Goal: Information Seeking & Learning: Learn about a topic

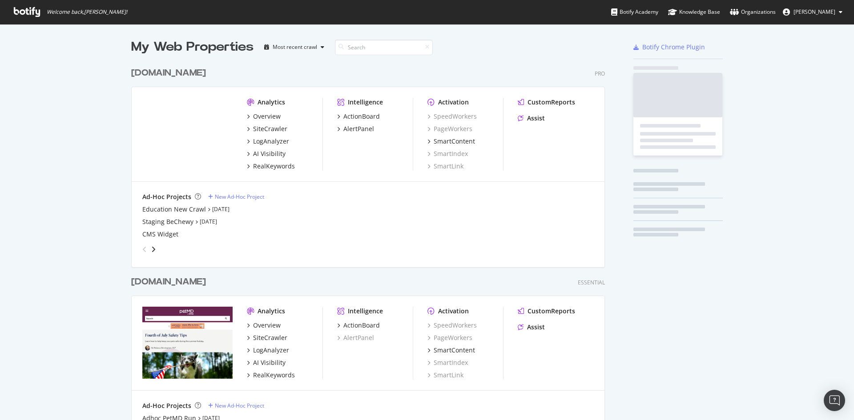
scroll to position [414, 840]
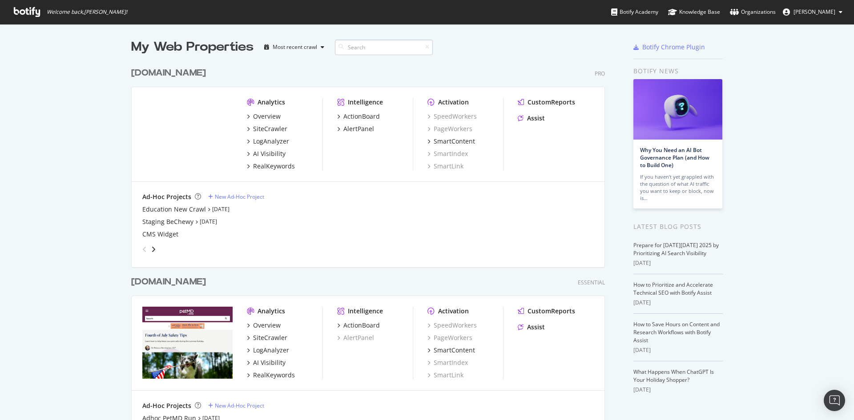
click at [370, 48] on input at bounding box center [384, 48] width 98 height 16
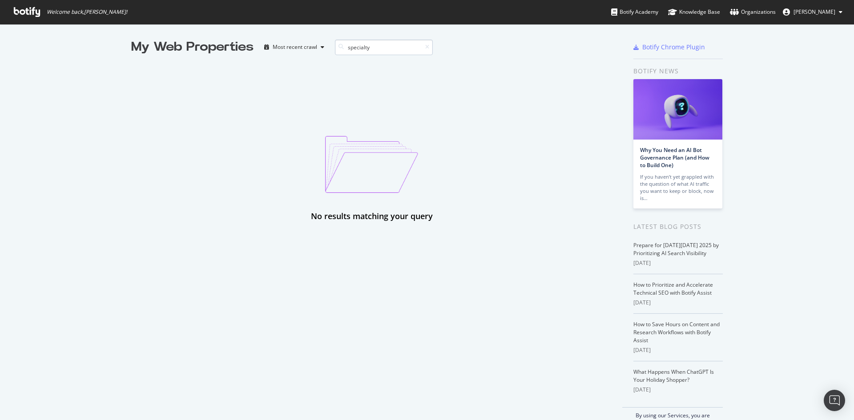
click at [370, 48] on input "specialty" at bounding box center [384, 48] width 98 height 16
type input "H1"
click at [426, 45] on input "H1" at bounding box center [384, 48] width 98 height 16
click at [425, 47] on icon at bounding box center [427, 46] width 4 height 5
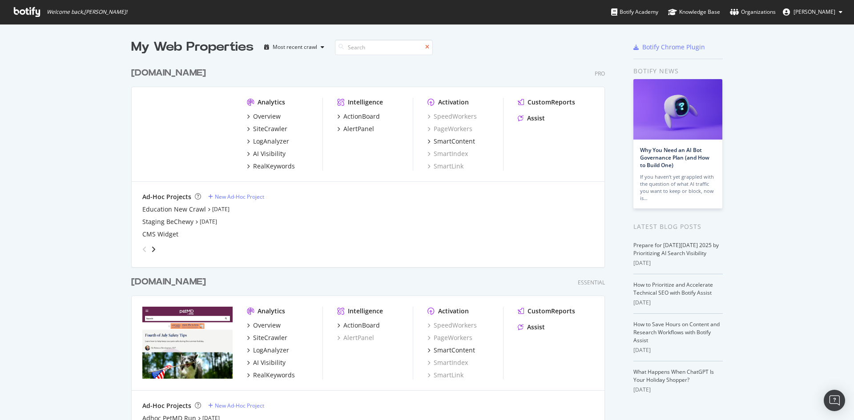
scroll to position [411, 474]
click at [243, 115] on div "Analytics Overview SiteCrawler LogAnalyzer AI Visibility RealKeywords Intellige…" at bounding box center [368, 134] width 473 height 95
click at [247, 116] on icon "grid" at bounding box center [248, 116] width 3 height 4
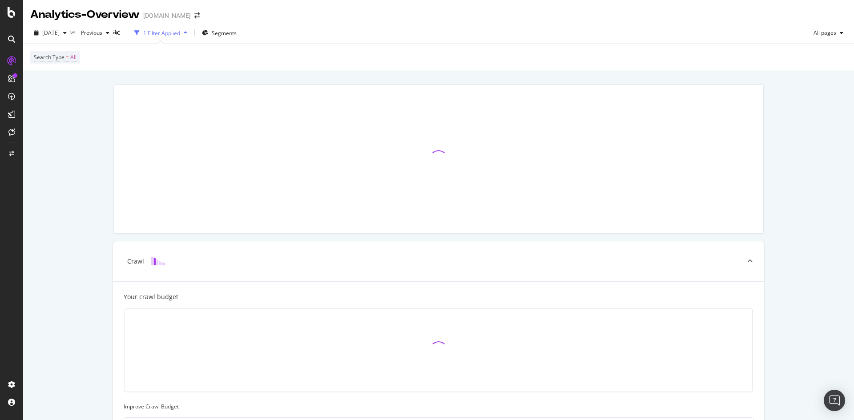
click at [180, 32] on div "1 Filter Applied" at bounding box center [161, 33] width 37 height 8
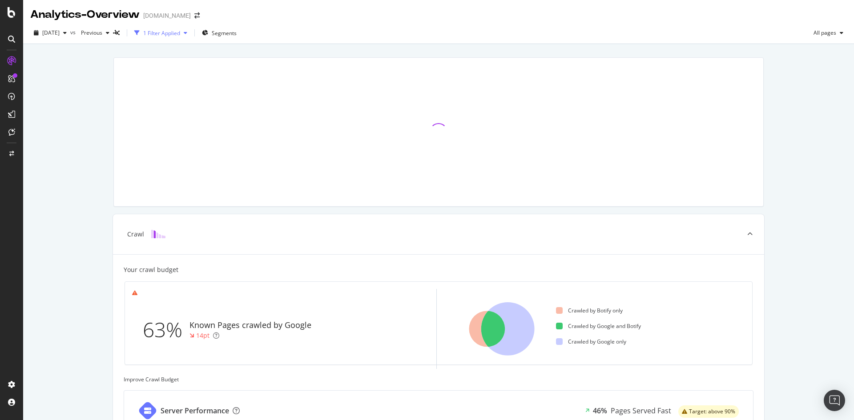
click at [180, 32] on div "1 Filter Applied" at bounding box center [161, 33] width 37 height 8
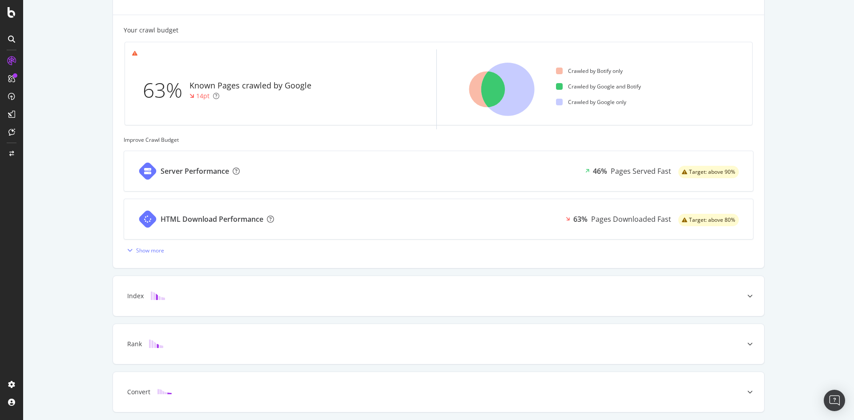
scroll to position [297, 0]
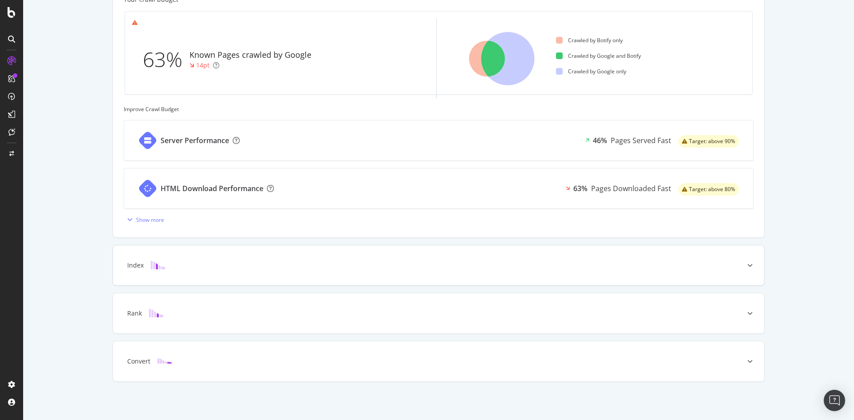
click at [199, 269] on div "Index" at bounding box center [425, 265] width 616 height 9
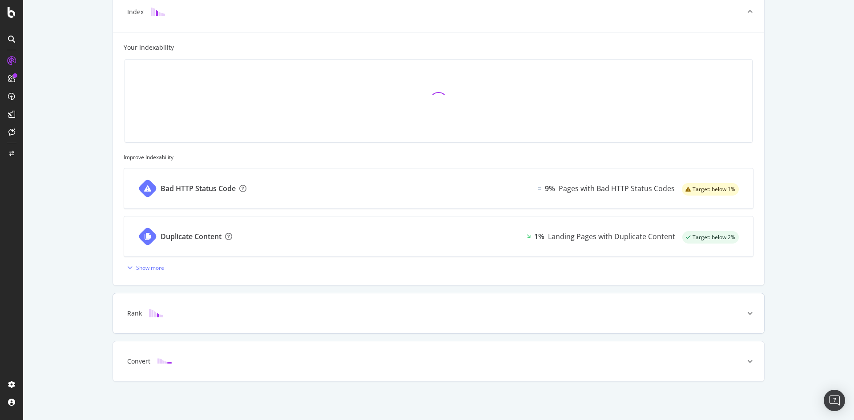
click at [292, 316] on div "Rank" at bounding box center [425, 313] width 616 height 9
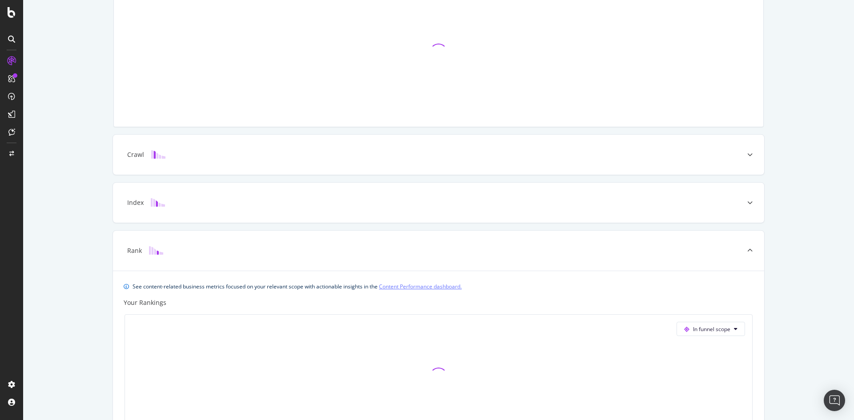
scroll to position [0, 0]
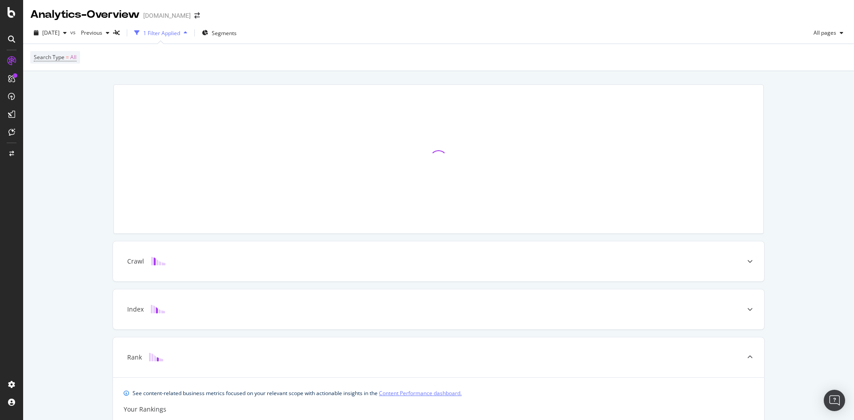
click at [186, 37] on div "1 Filter Applied" at bounding box center [161, 32] width 60 height 13
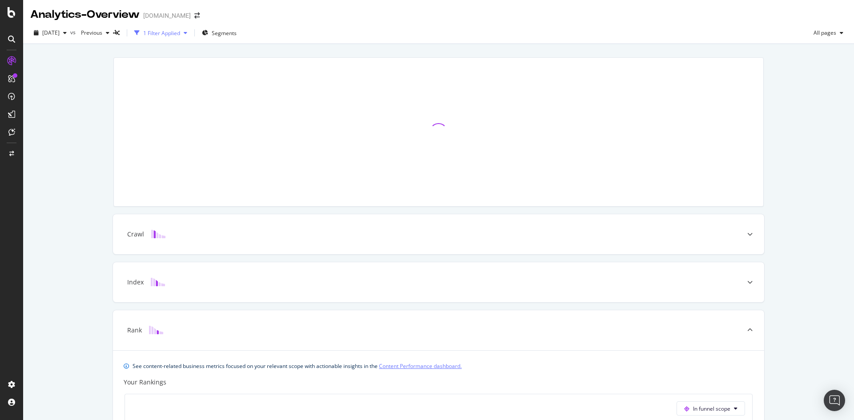
click at [186, 37] on div "1 Filter Applied" at bounding box center [161, 32] width 60 height 13
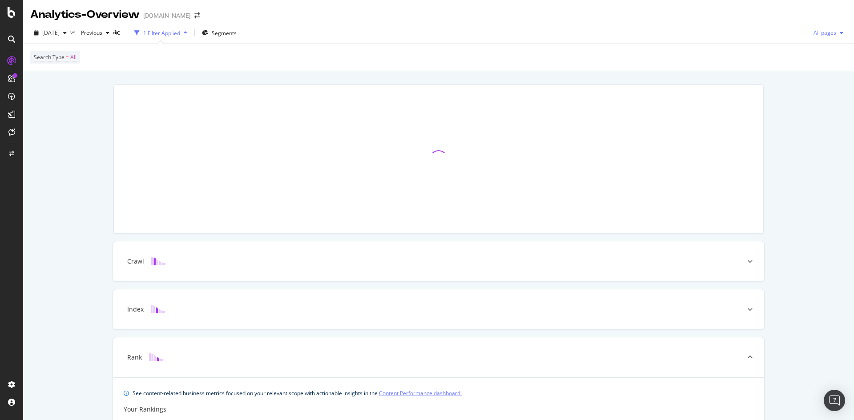
click at [829, 36] on span "All pages" at bounding box center [823, 33] width 26 height 8
click at [237, 34] on span "Segments" at bounding box center [224, 33] width 25 height 8
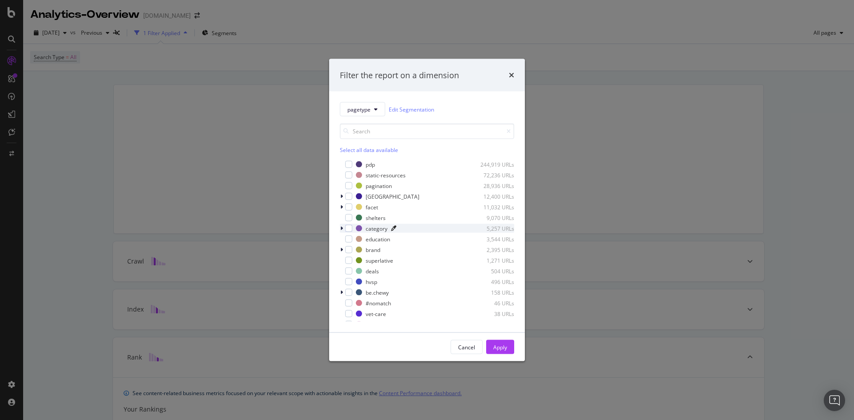
click at [395, 229] on icon "modal" at bounding box center [393, 228] width 5 height 5
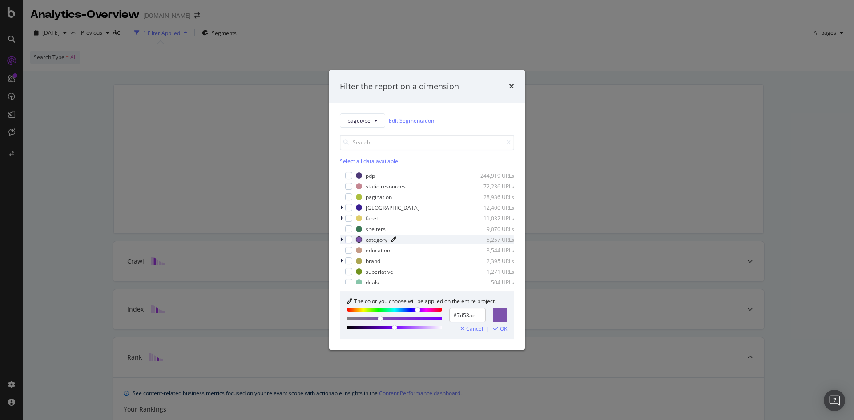
click at [394, 240] on icon "modal" at bounding box center [393, 239] width 5 height 5
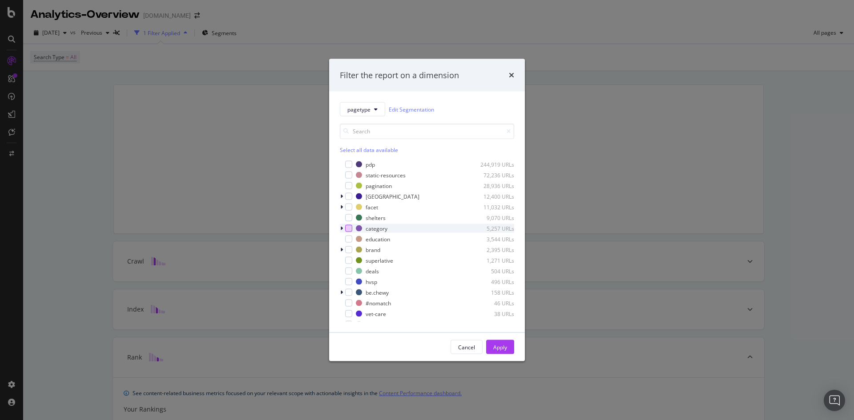
click at [350, 229] on div "modal" at bounding box center [348, 228] width 7 height 7
click at [497, 347] on div "Apply" at bounding box center [500, 347] width 14 height 8
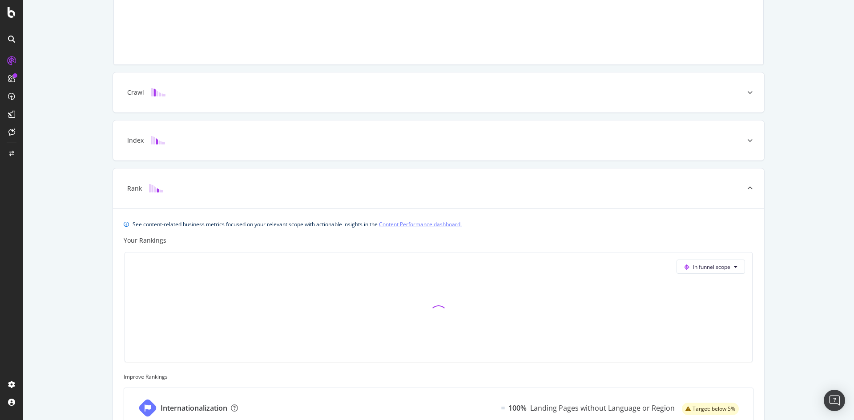
scroll to position [74, 0]
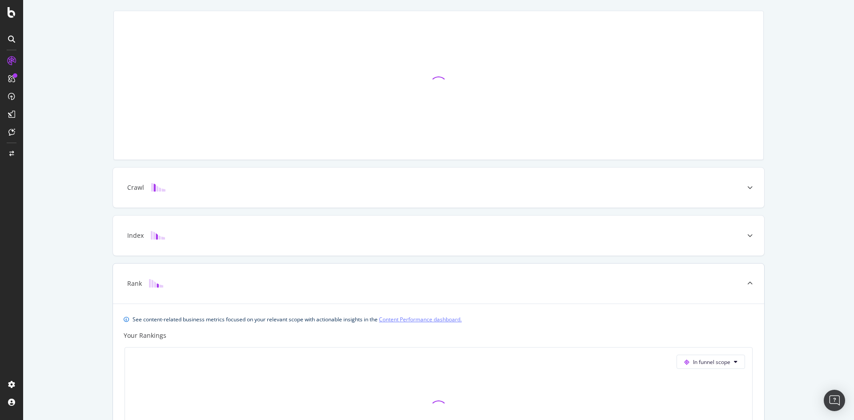
click at [747, 286] on icon at bounding box center [749, 283] width 5 height 5
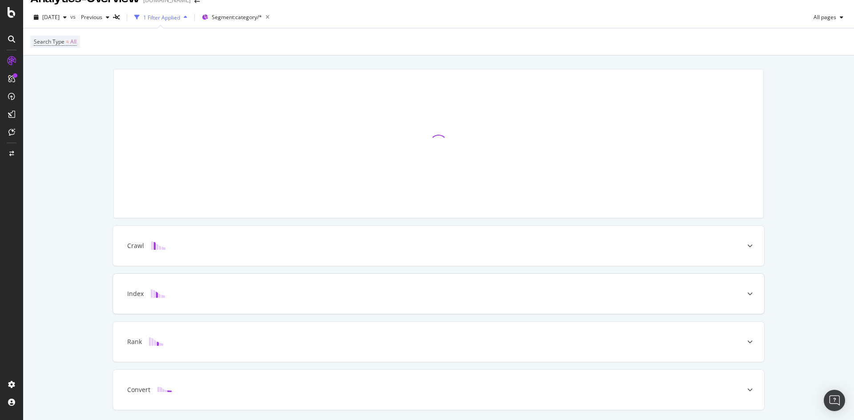
scroll to position [0, 0]
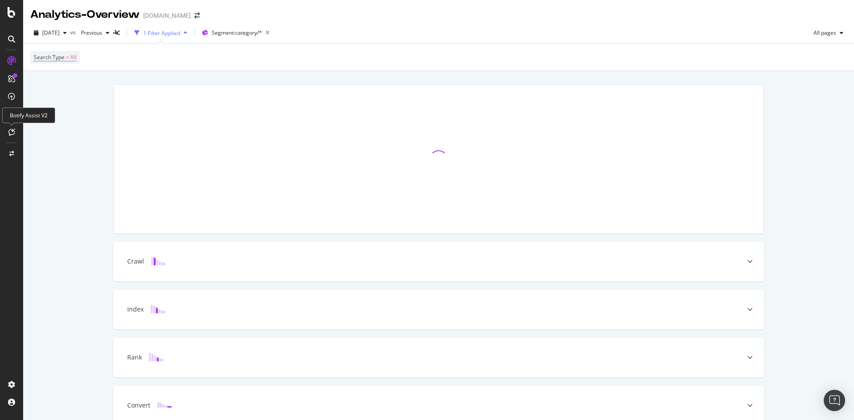
click at [12, 132] on icon at bounding box center [11, 132] width 7 height 7
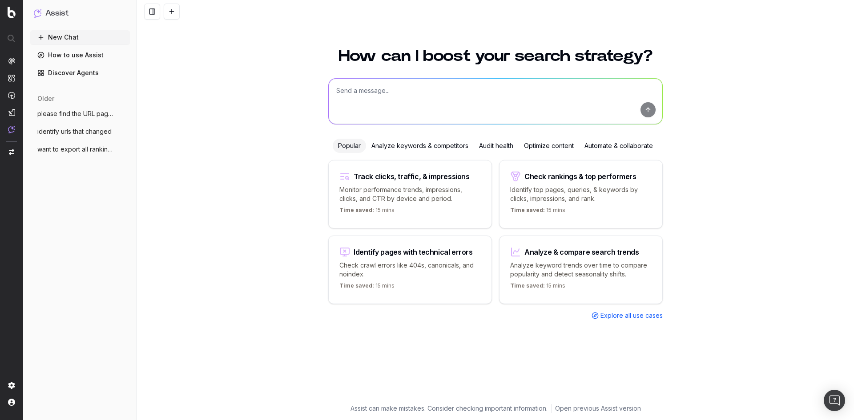
click at [377, 90] on textarea at bounding box center [496, 101] width 334 height 45
type textarea "export all /b/ pages in Specialty category"
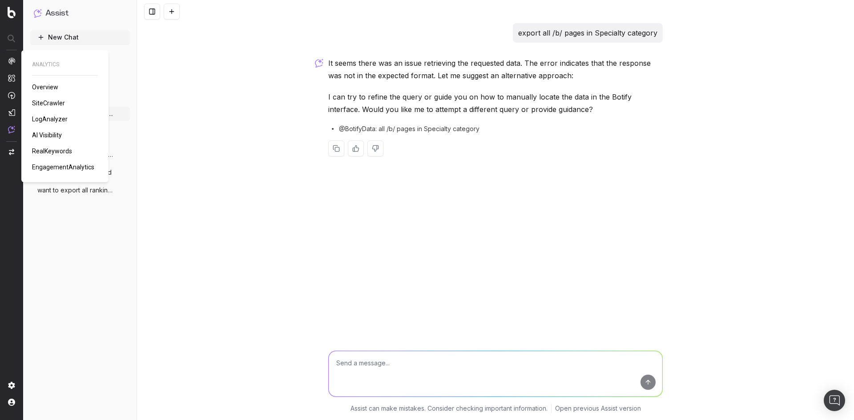
click at [59, 104] on span "SiteCrawler" at bounding box center [48, 103] width 33 height 7
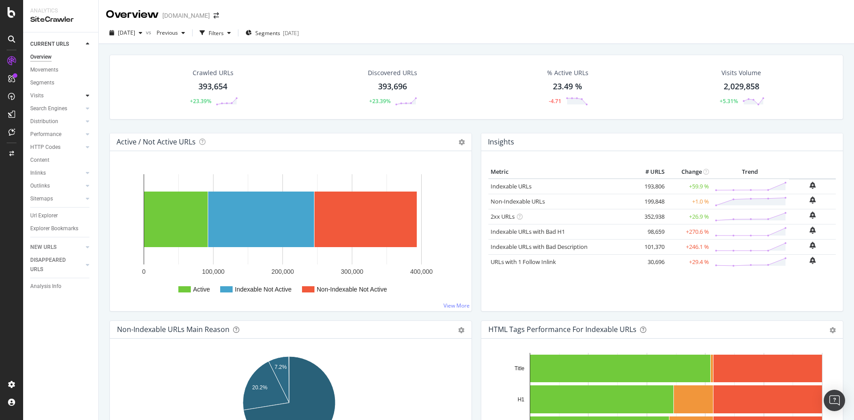
click at [88, 97] on icon at bounding box center [88, 95] width 4 height 5
click at [54, 212] on div "Url Explorer" at bounding box center [44, 215] width 28 height 9
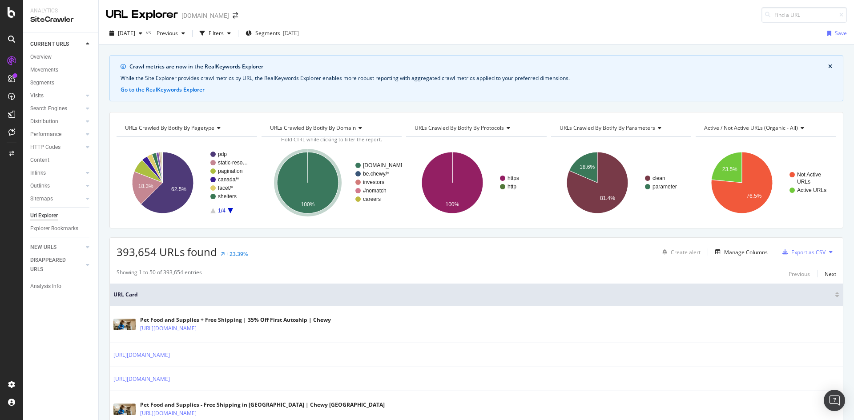
click at [231, 210] on icon "A chart." at bounding box center [230, 210] width 5 height 5
click at [229, 154] on text "category/*" at bounding box center [230, 154] width 24 height 6
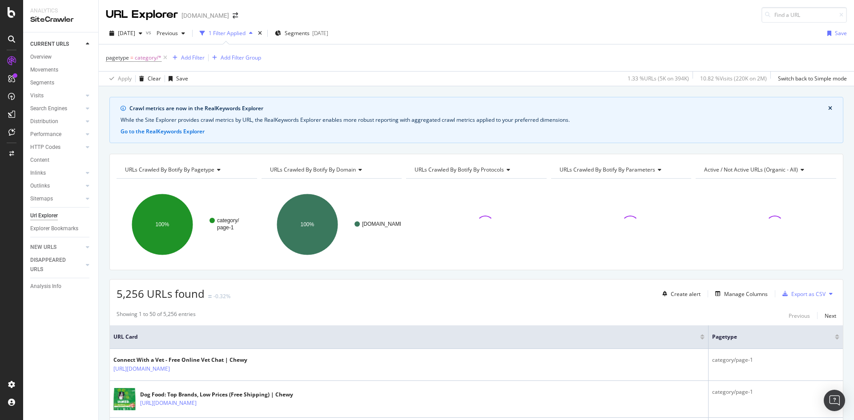
click at [220, 169] on icon at bounding box center [217, 169] width 6 height 5
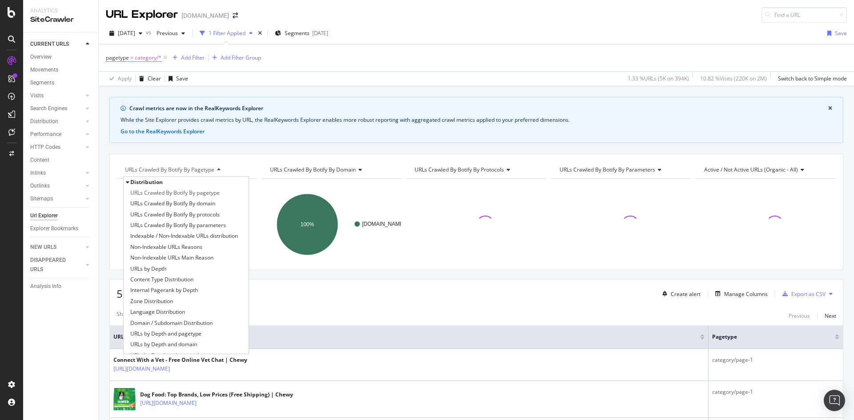
click at [220, 169] on icon at bounding box center [217, 169] width 6 height 5
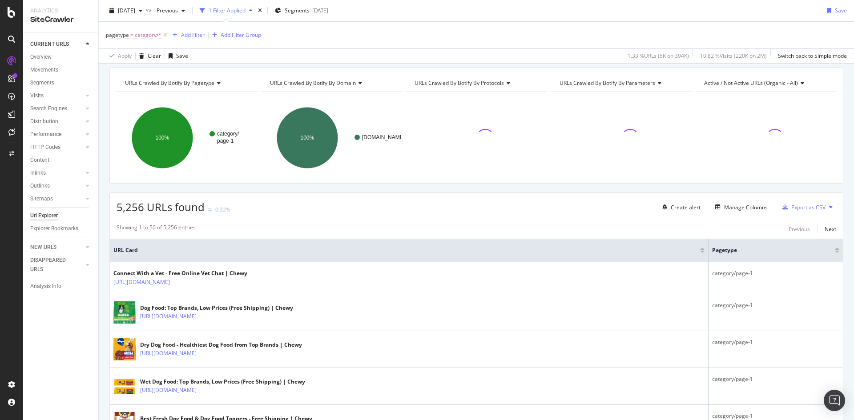
scroll to position [89, 0]
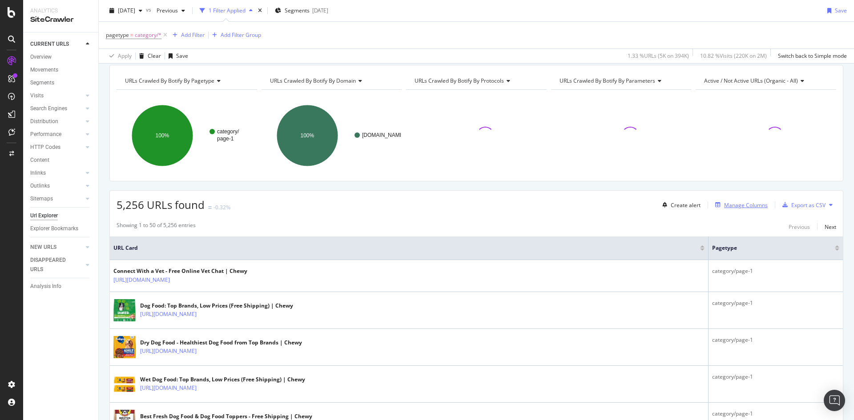
click at [717, 201] on div "Manage Columns" at bounding box center [740, 205] width 56 height 10
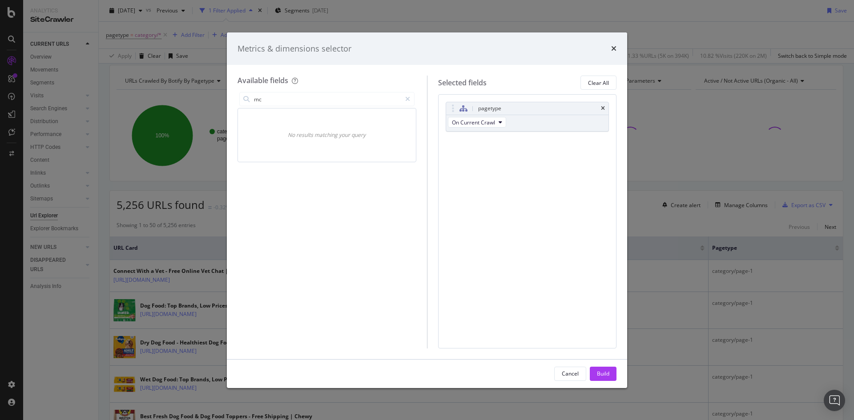
type input "m"
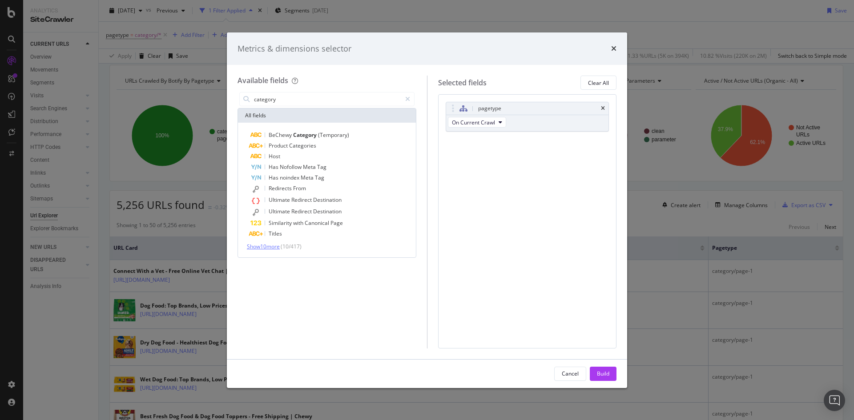
click at [277, 247] on span "Show 10 more" at bounding box center [263, 247] width 33 height 8
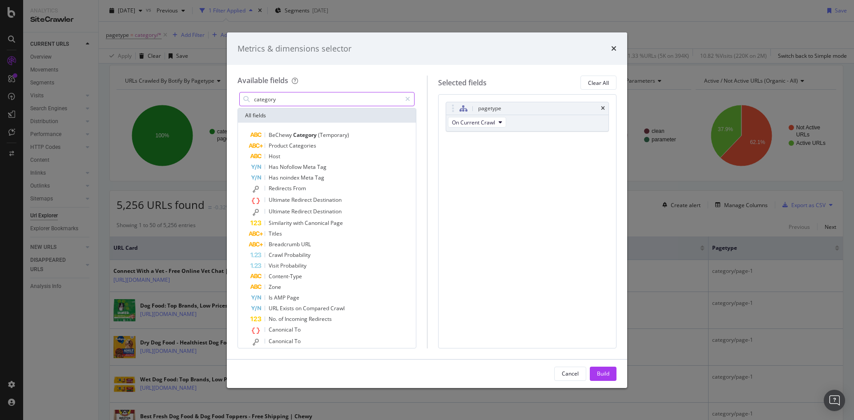
click at [286, 101] on input "category" at bounding box center [327, 98] width 148 height 13
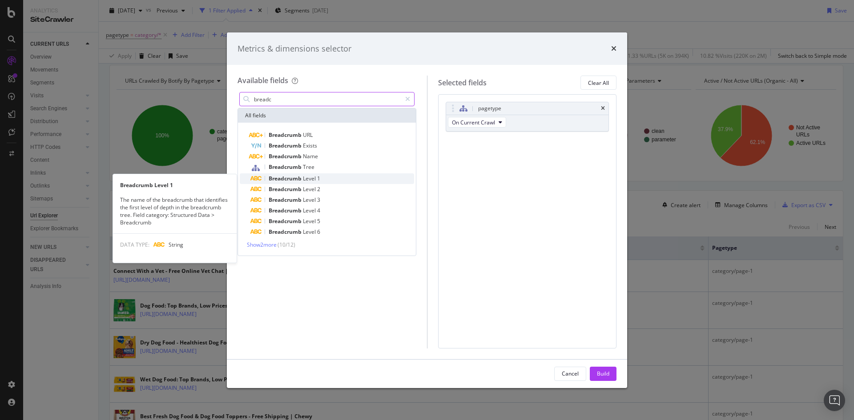
type input "breadc"
click at [297, 177] on span "Breadcrumb" at bounding box center [286, 179] width 34 height 8
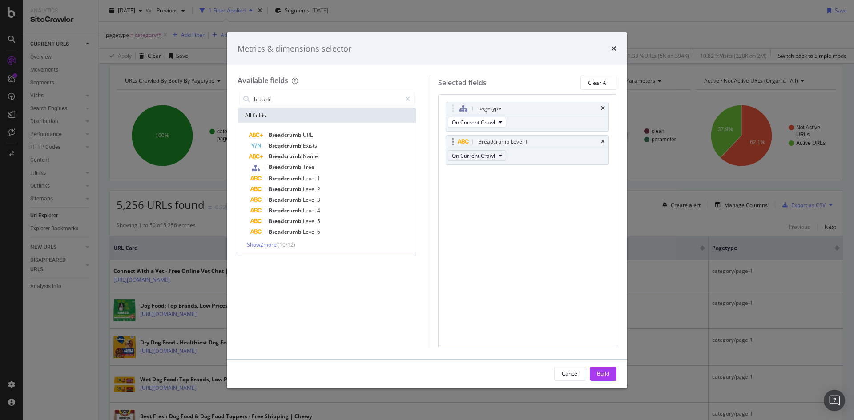
click at [497, 157] on button "On Current Crawl" at bounding box center [477, 155] width 58 height 11
click at [602, 374] on div "Build" at bounding box center [603, 374] width 12 height 8
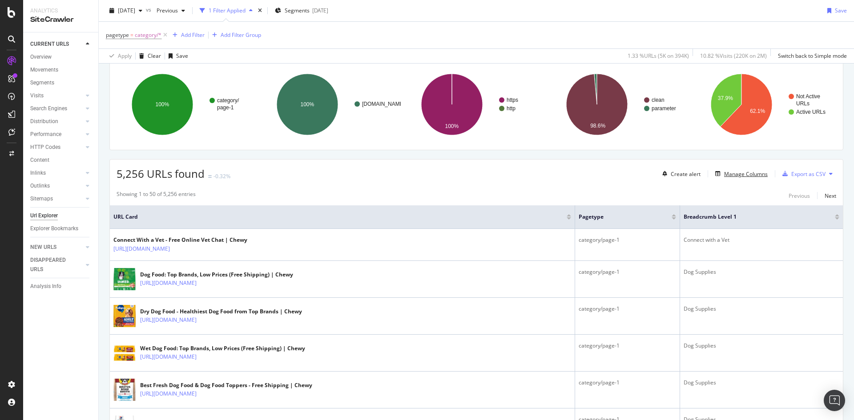
scroll to position [201, 0]
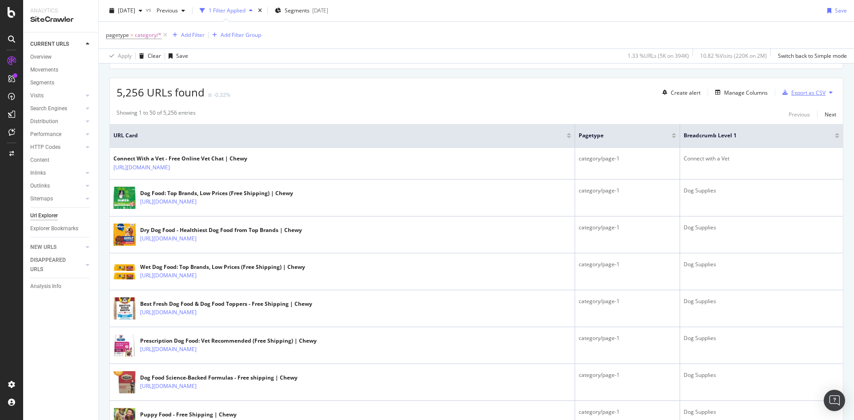
click at [818, 93] on div "Export as CSV" at bounding box center [808, 93] width 34 height 8
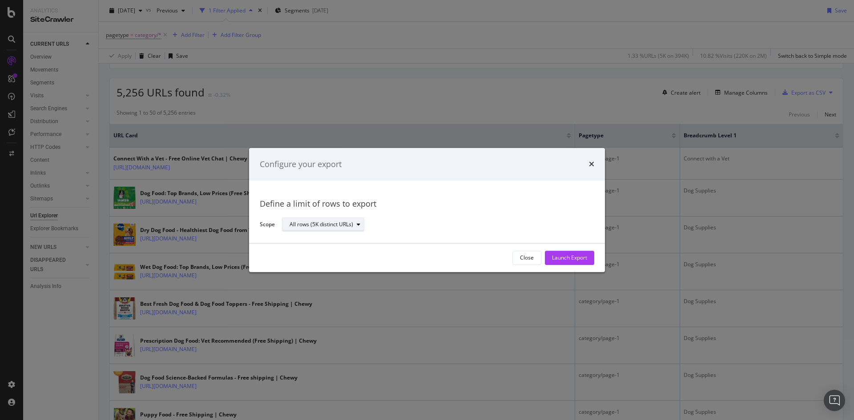
click at [352, 227] on div "All rows (5K distinct URLs)" at bounding box center [321, 224] width 64 height 5
click at [571, 259] on div "Launch Export" at bounding box center [569, 258] width 35 height 8
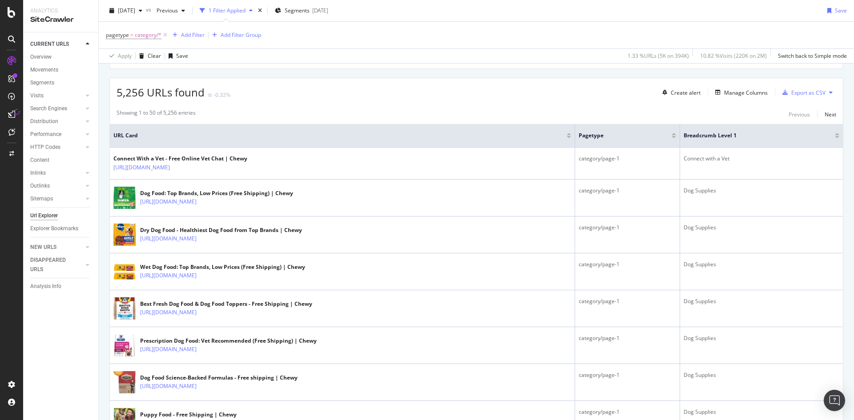
drag, startPoint x: 621, startPoint y: 0, endPoint x: 533, endPoint y: 36, distance: 94.4
click at [533, 36] on div "pagetype = category/* Add Filter Add Filter Group" at bounding box center [476, 35] width 741 height 27
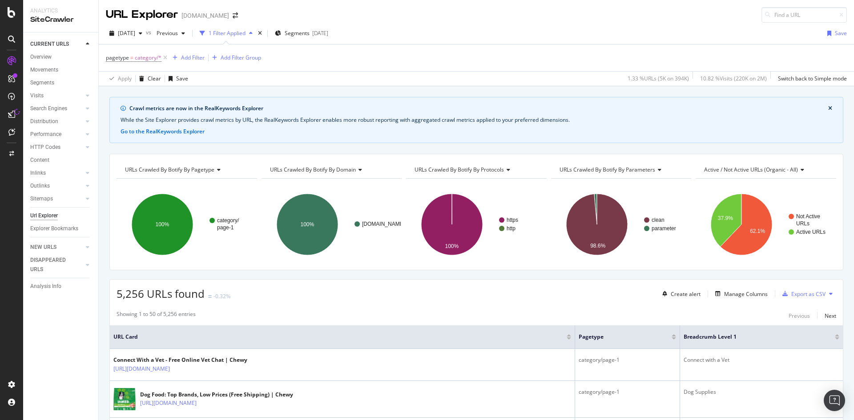
click at [667, 32] on div "2025 Oct. 11th vs Previous 1 Filter Applied Segments 2025-03-04 Save" at bounding box center [476, 35] width 755 height 18
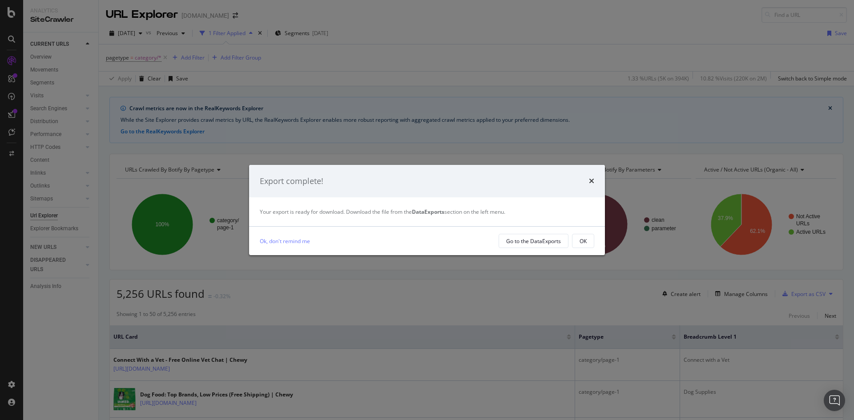
click at [425, 214] on strong "DataExports" at bounding box center [428, 212] width 32 height 8
click at [528, 239] on div "Go to the DataExports" at bounding box center [533, 241] width 55 height 8
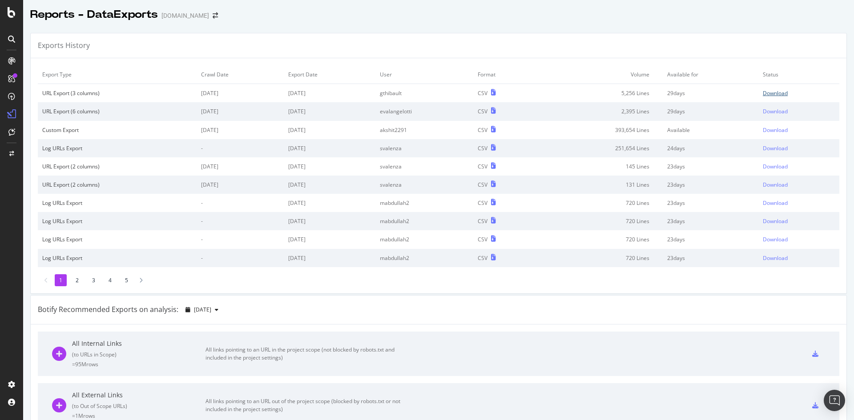
click at [766, 93] on div "Download" at bounding box center [775, 93] width 25 height 8
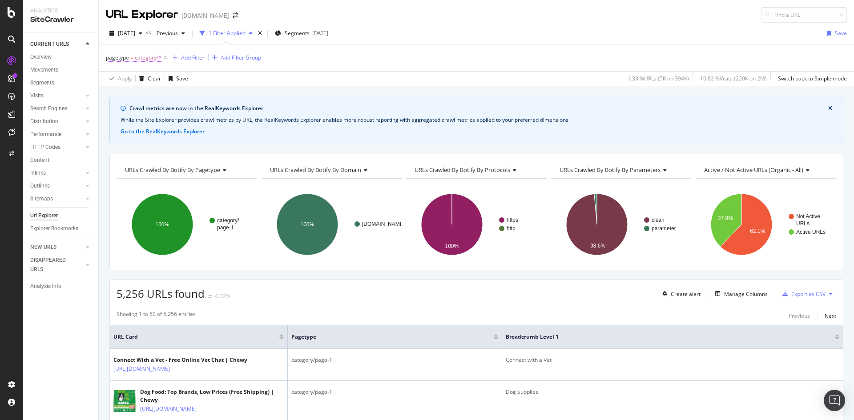
click at [147, 55] on span "category/*" at bounding box center [148, 58] width 27 height 12
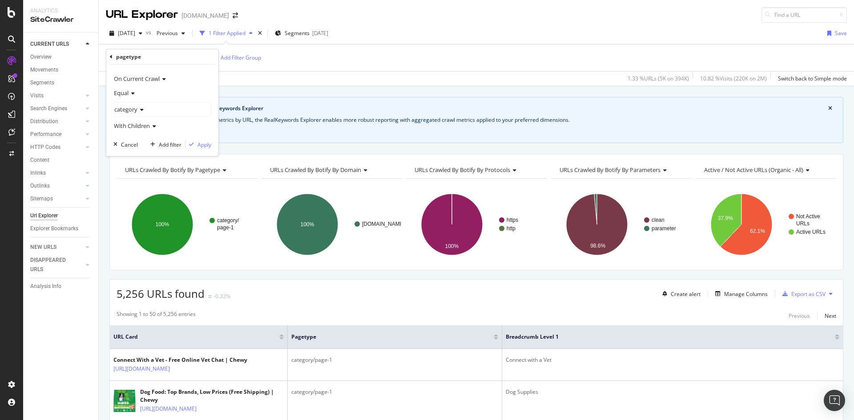
click at [138, 106] on div "category" at bounding box center [162, 109] width 97 height 14
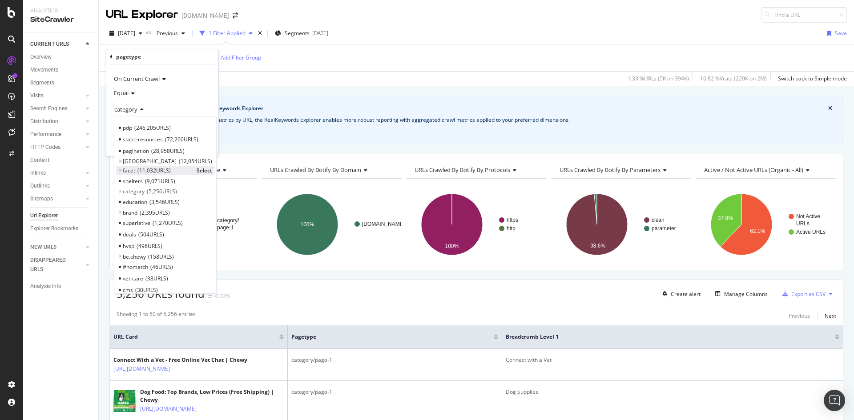
click at [132, 169] on span "facet" at bounding box center [129, 171] width 12 height 8
click at [197, 169] on span "Select" at bounding box center [205, 171] width 16 height 8
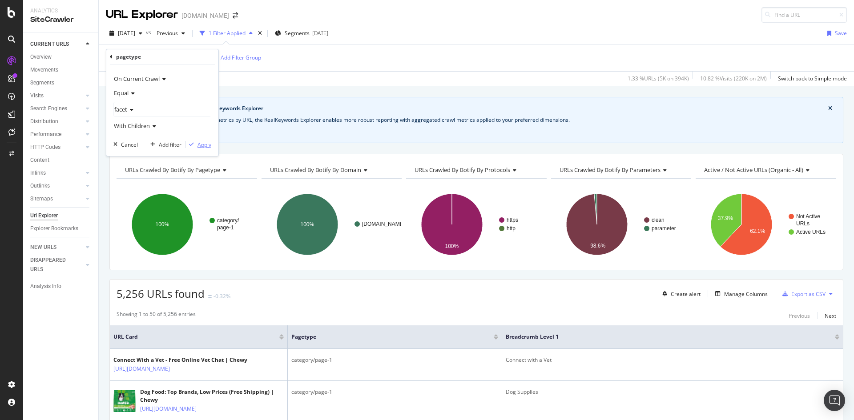
click at [210, 148] on div "Apply" at bounding box center [204, 145] width 14 height 8
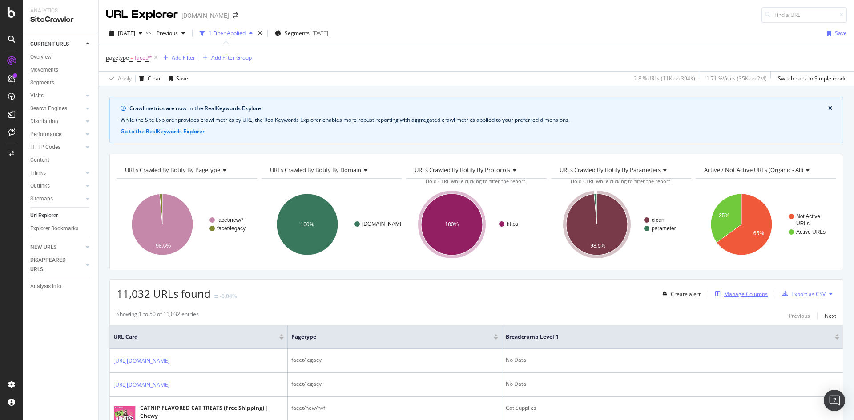
click at [724, 297] on div "Manage Columns" at bounding box center [746, 294] width 44 height 8
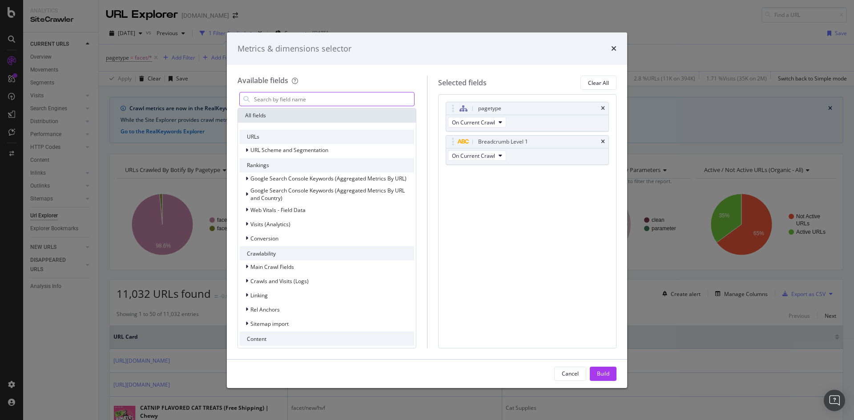
click at [281, 94] on input "modal" at bounding box center [333, 98] width 161 height 13
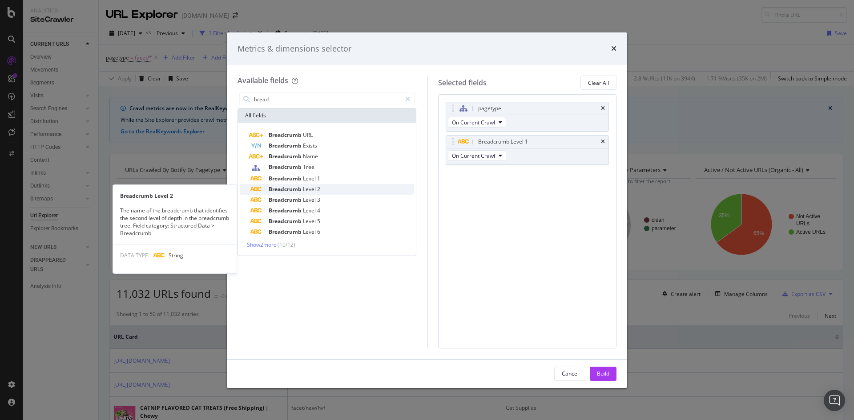
type input "bread"
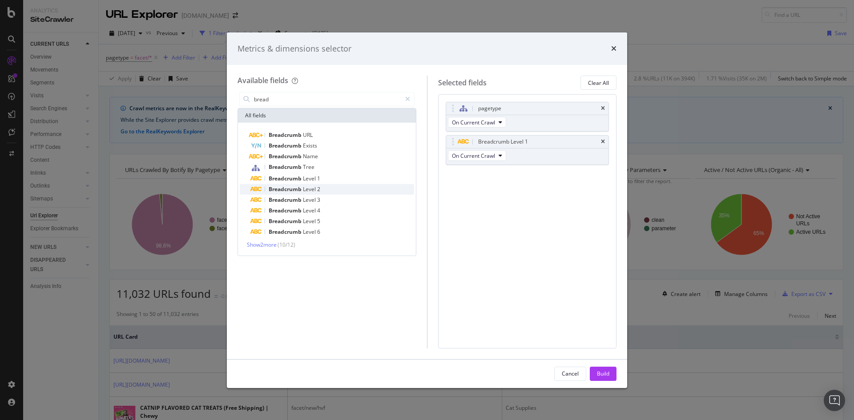
click at [293, 188] on span "Breadcrumb" at bounding box center [286, 189] width 34 height 8
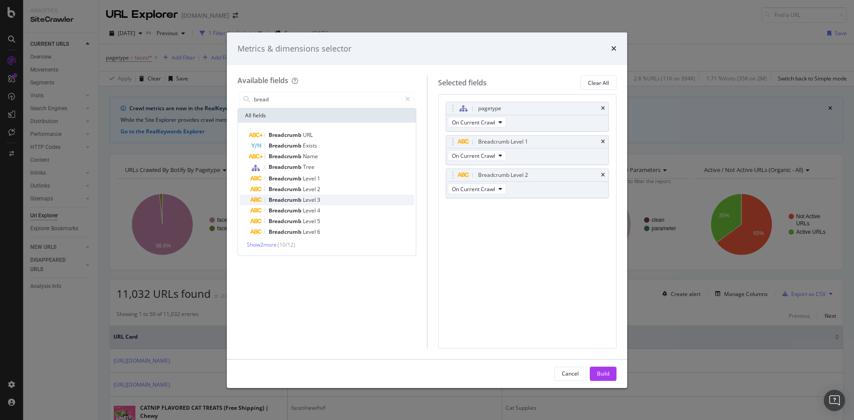
click at [304, 199] on span "Level" at bounding box center [310, 200] width 14 height 8
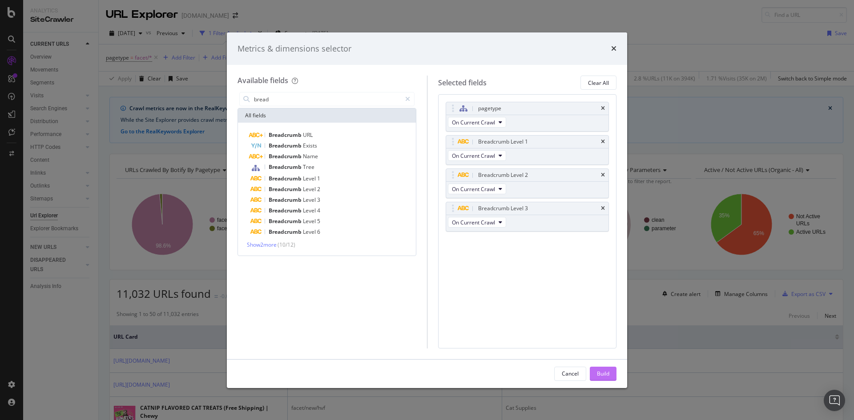
click at [600, 374] on div "Build" at bounding box center [603, 374] width 12 height 8
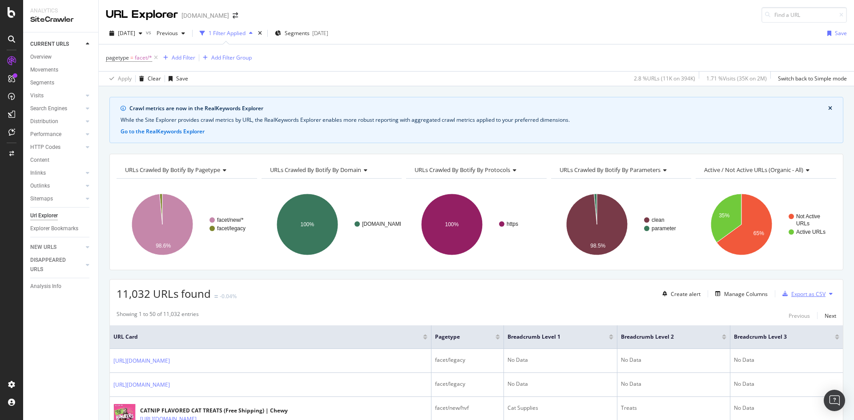
click at [804, 296] on div "Export as CSV" at bounding box center [808, 294] width 34 height 8
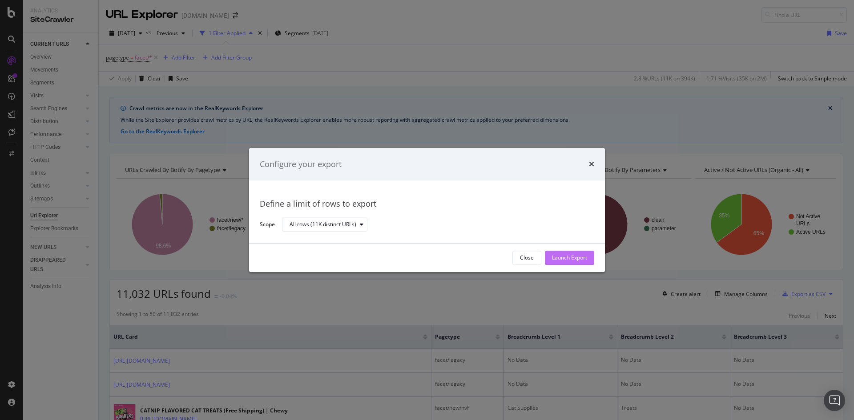
click at [568, 257] on div "Launch Export" at bounding box center [569, 258] width 35 height 8
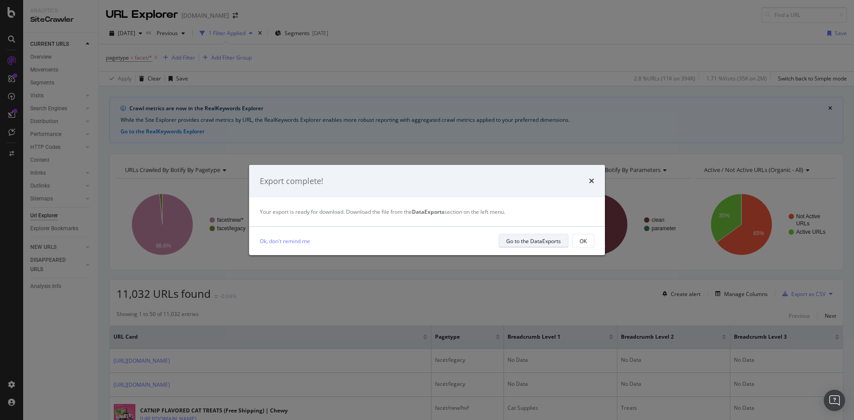
click at [544, 239] on div "Go to the DataExports" at bounding box center [533, 241] width 55 height 8
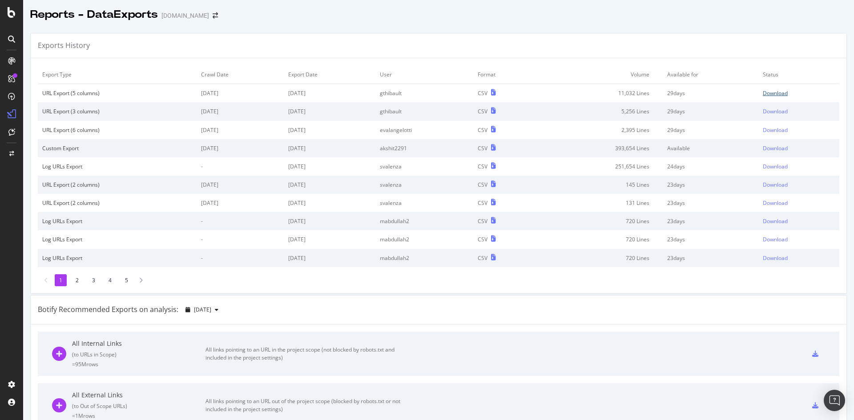
click at [763, 94] on div "Download" at bounding box center [775, 93] width 25 height 8
